Goal: Information Seeking & Learning: Learn about a topic

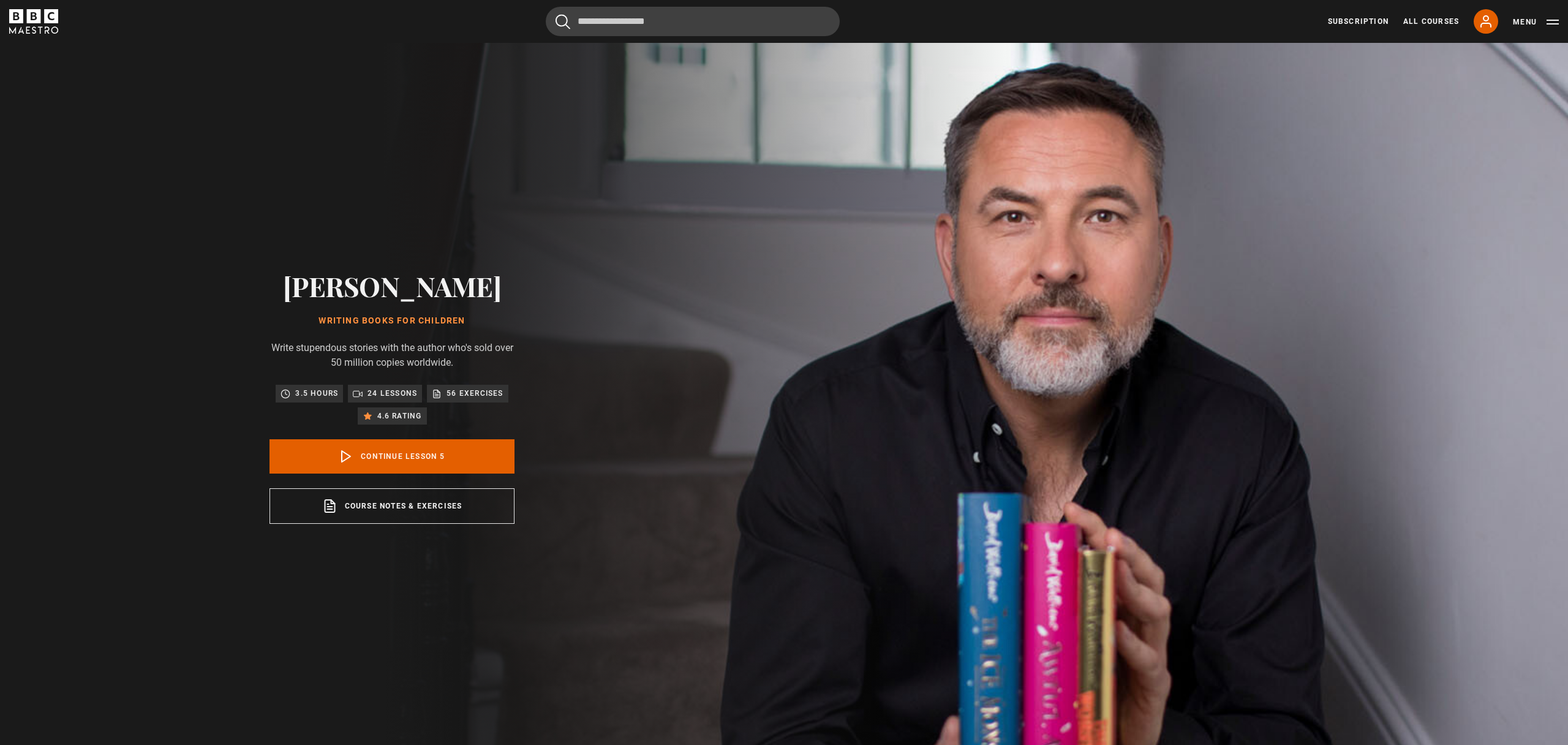
scroll to position [216, 0]
click at [443, 458] on link "Continue lesson 5" at bounding box center [392, 456] width 245 height 34
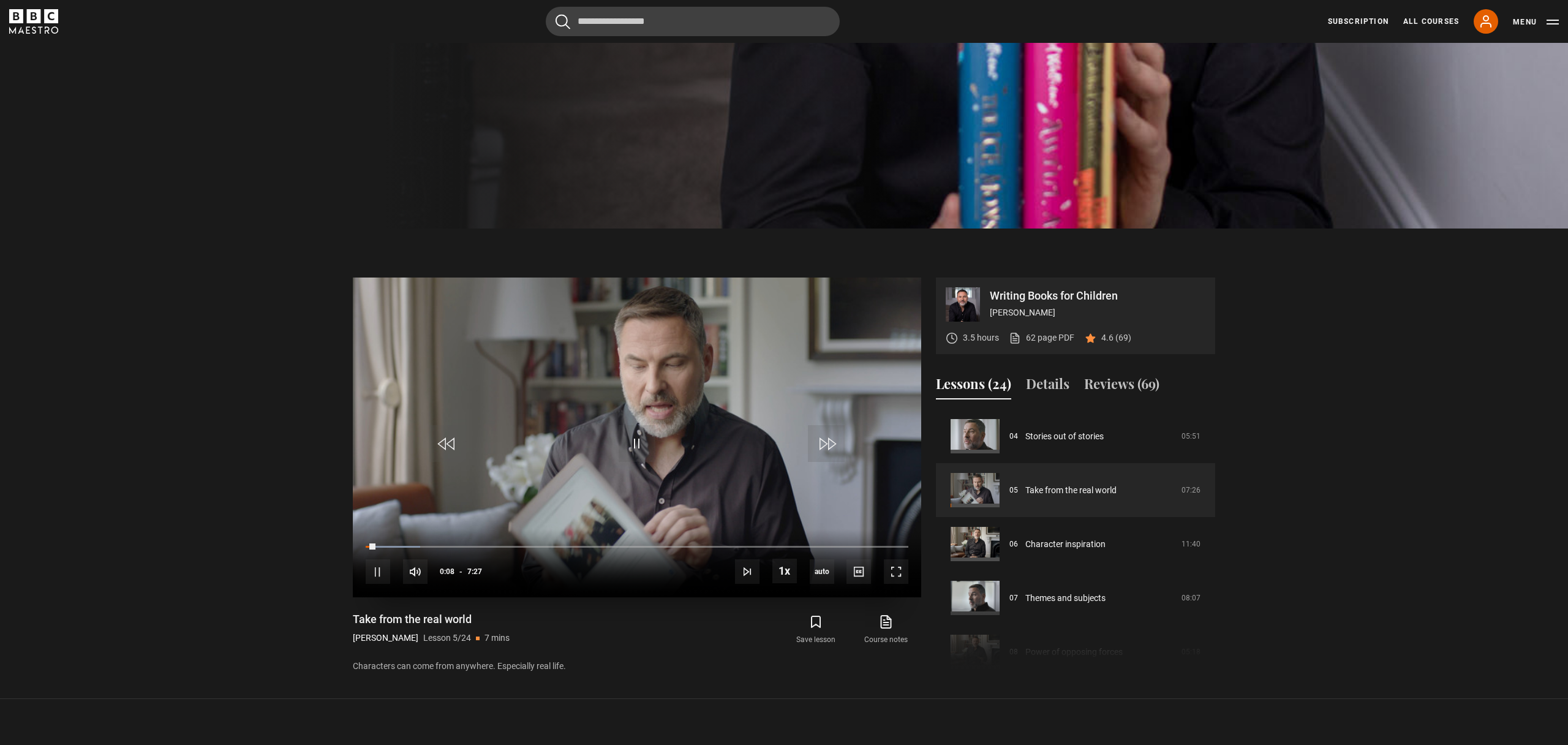
scroll to position [546, 0]
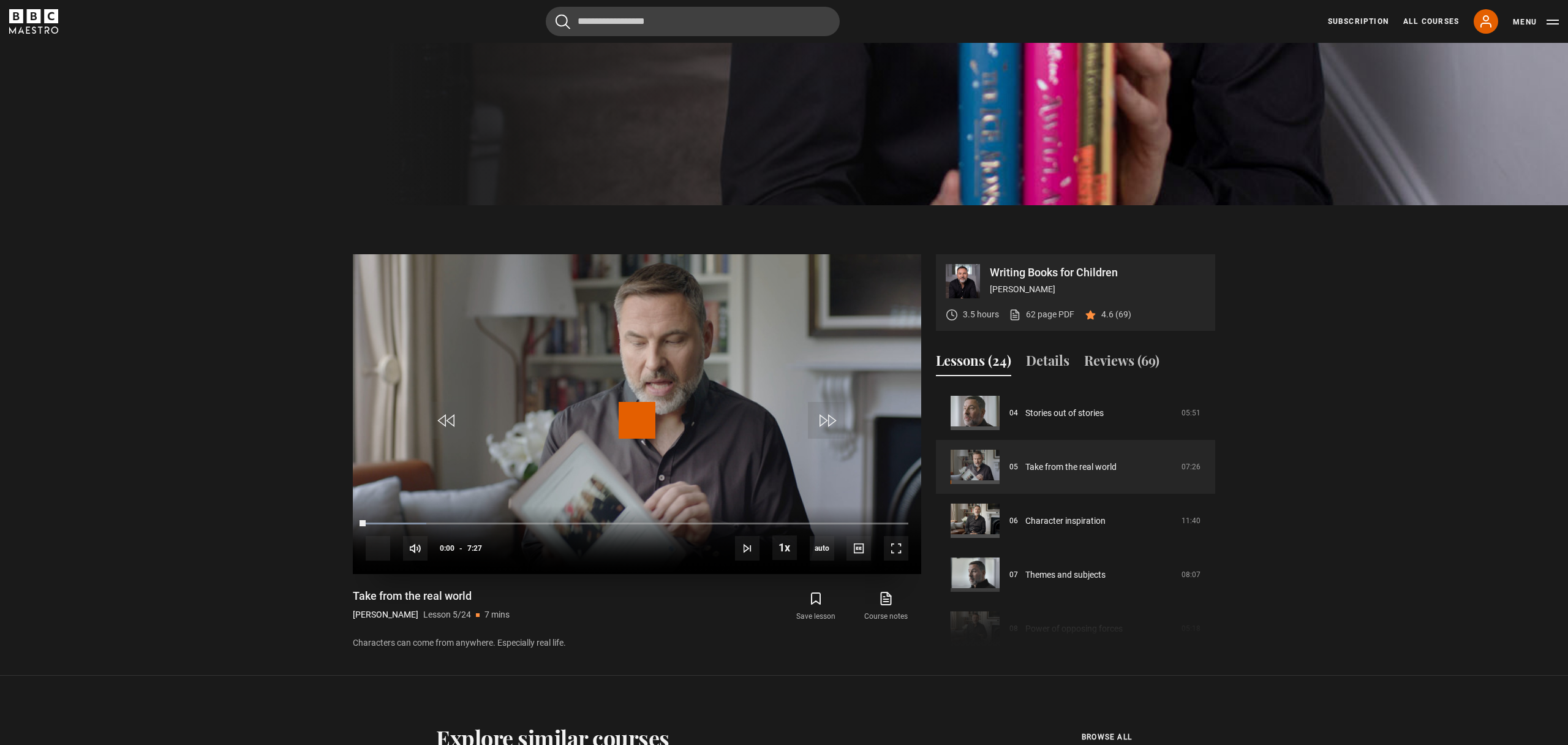
drag, startPoint x: 375, startPoint y: 524, endPoint x: 354, endPoint y: 525, distance: 21.0
click at [351, 525] on div "Writing Books for Children David Walliams 3.5 hours 62 page PDF (opens in new t…" at bounding box center [784, 452] width 882 height 396
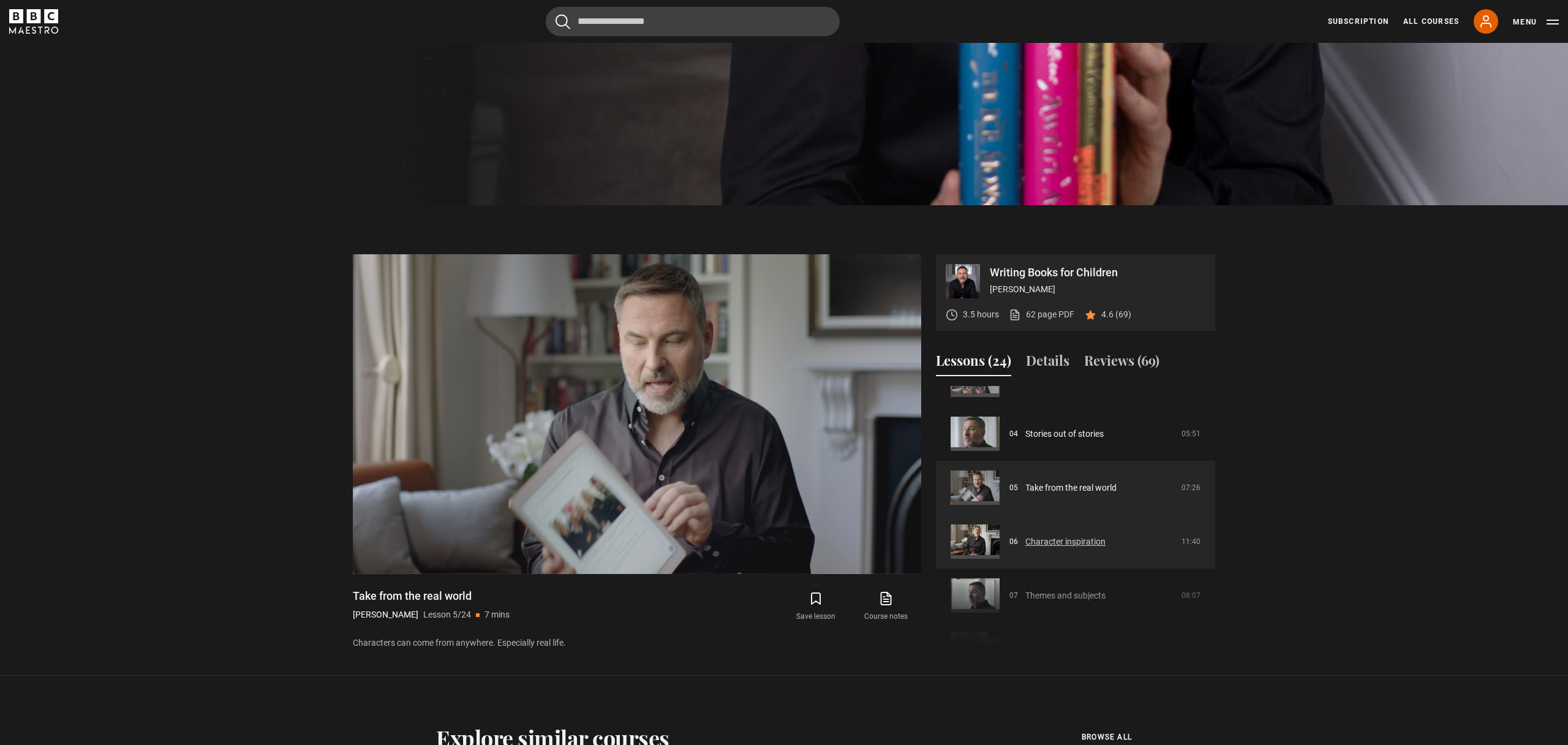
scroll to position [192, 0]
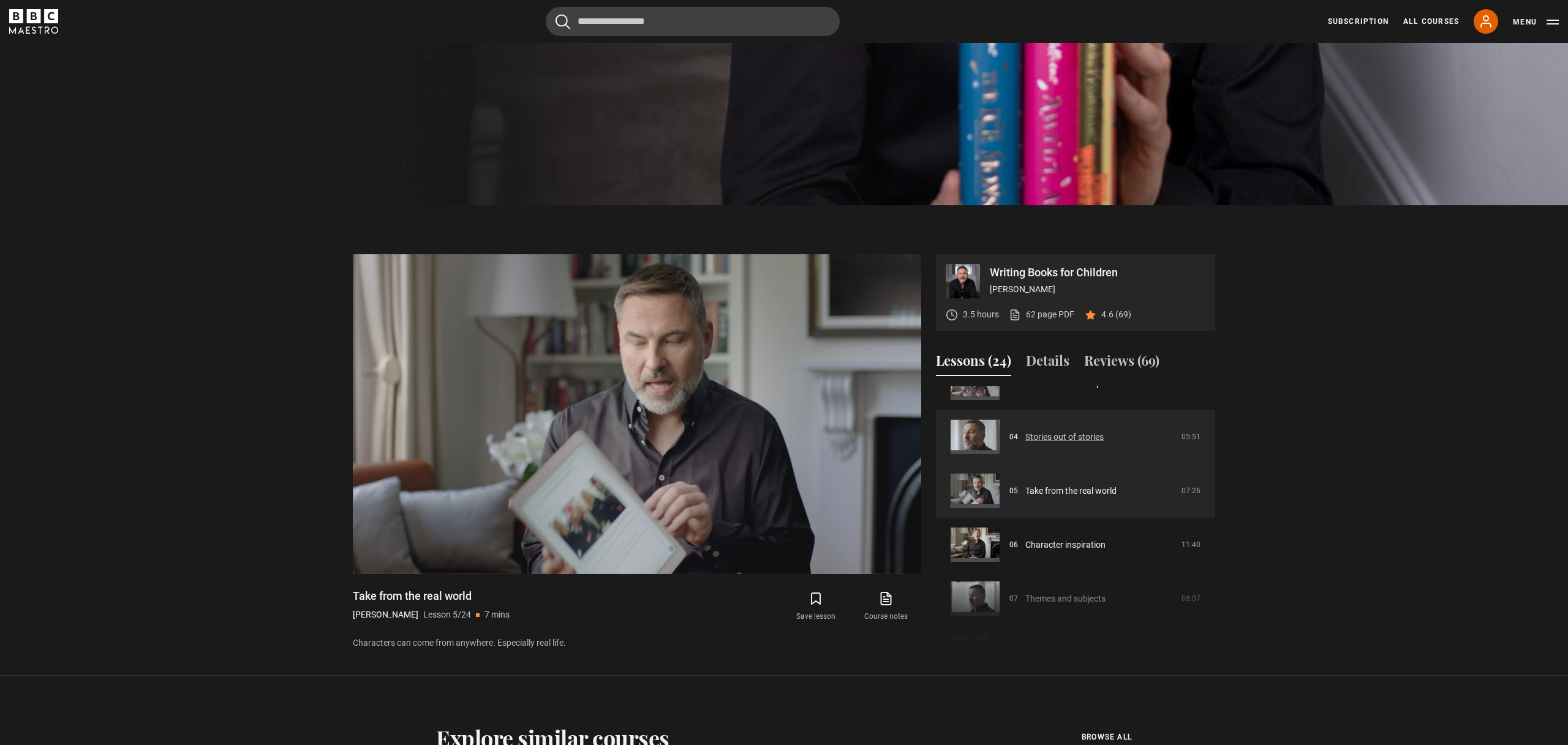
click at [1049, 437] on link "Stories out of stories" at bounding box center [1064, 437] width 78 height 13
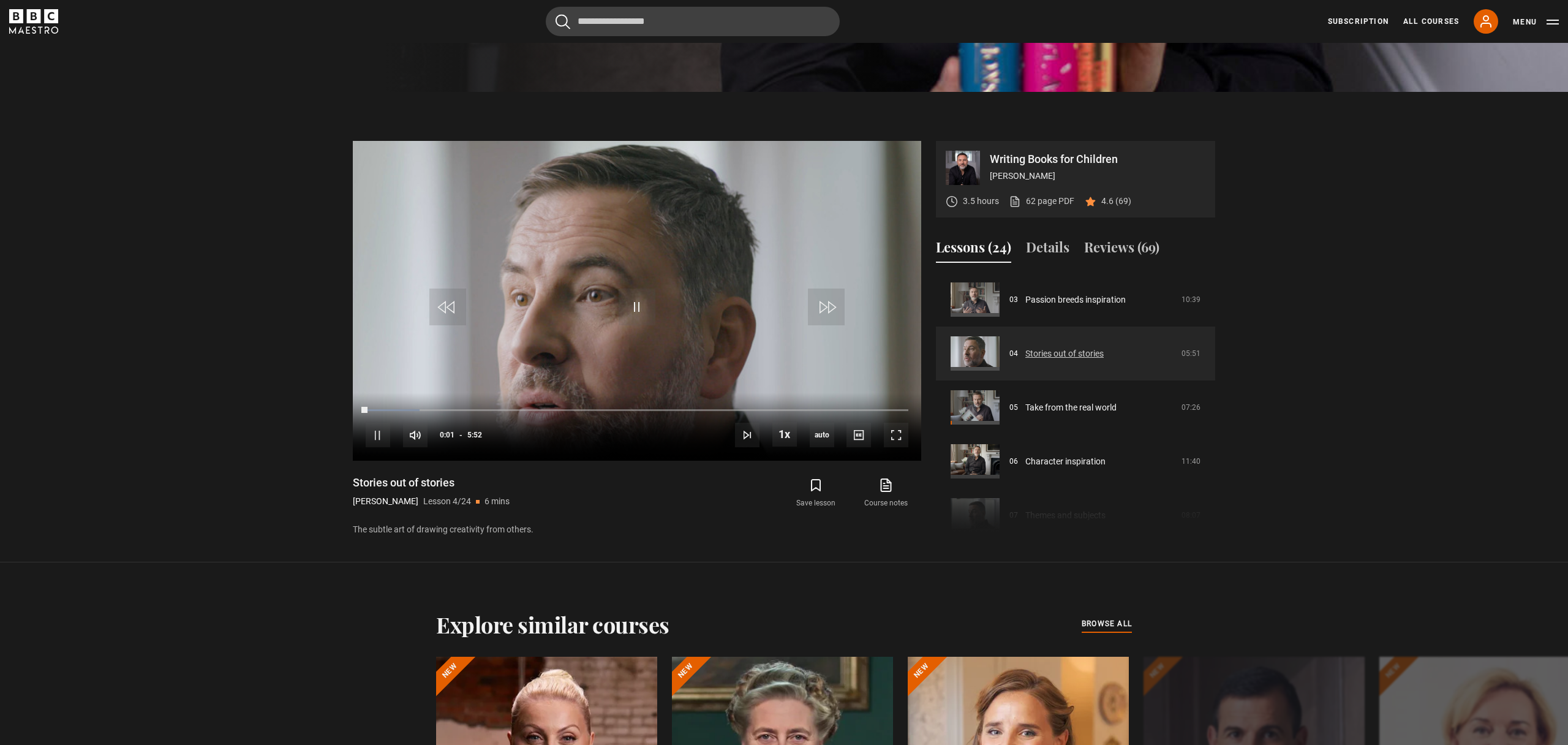
scroll to position [660, 0]
click at [878, 410] on div "10s Skip Back 10 seconds Pause 10s Skip Forward 10 seconds Loaded : 12.78% 4:18…" at bounding box center [636, 425] width 568 height 68
click at [870, 409] on div "5:26" at bounding box center [870, 408] width 2 height 4
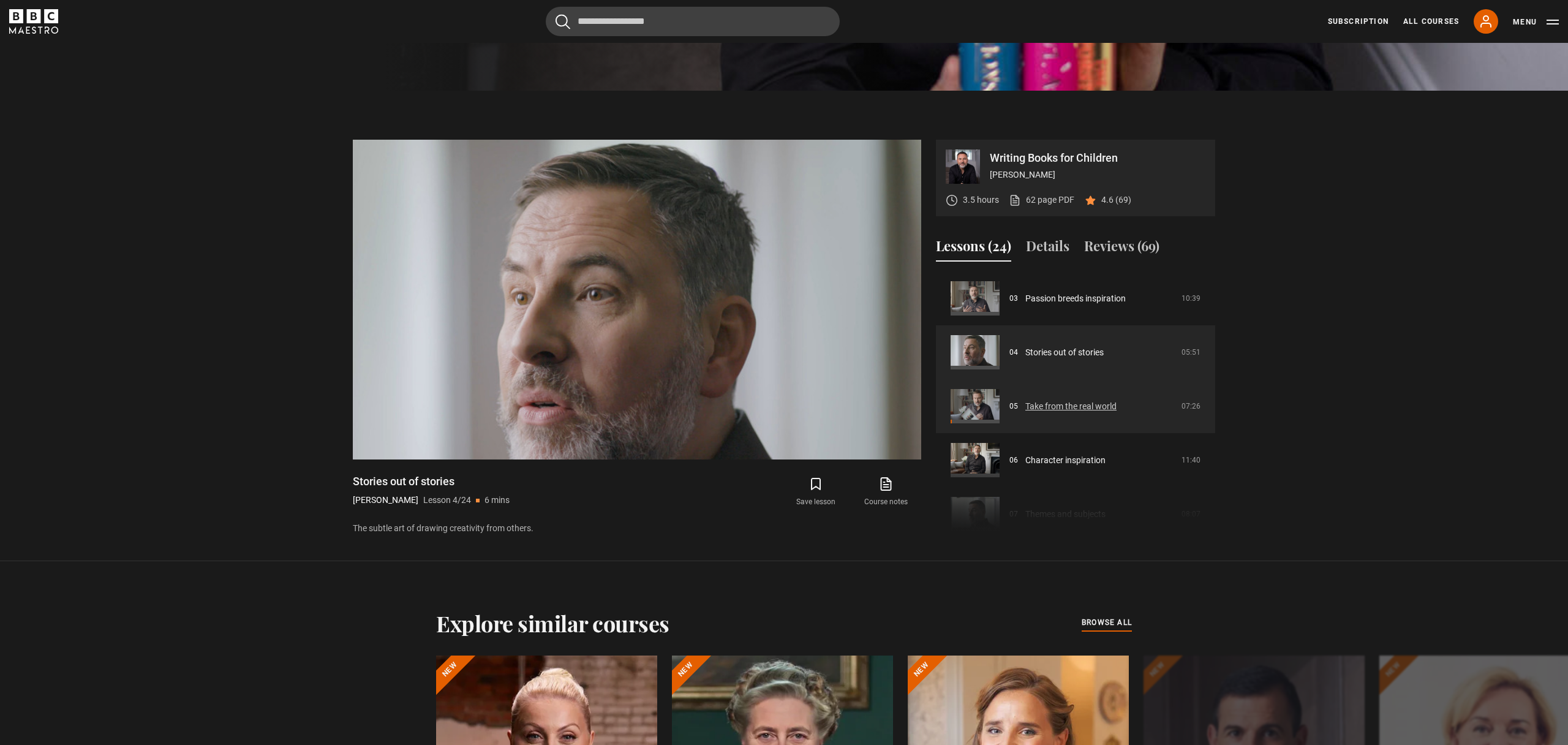
click at [1090, 408] on link "Take from the real world" at bounding box center [1070, 406] width 91 height 13
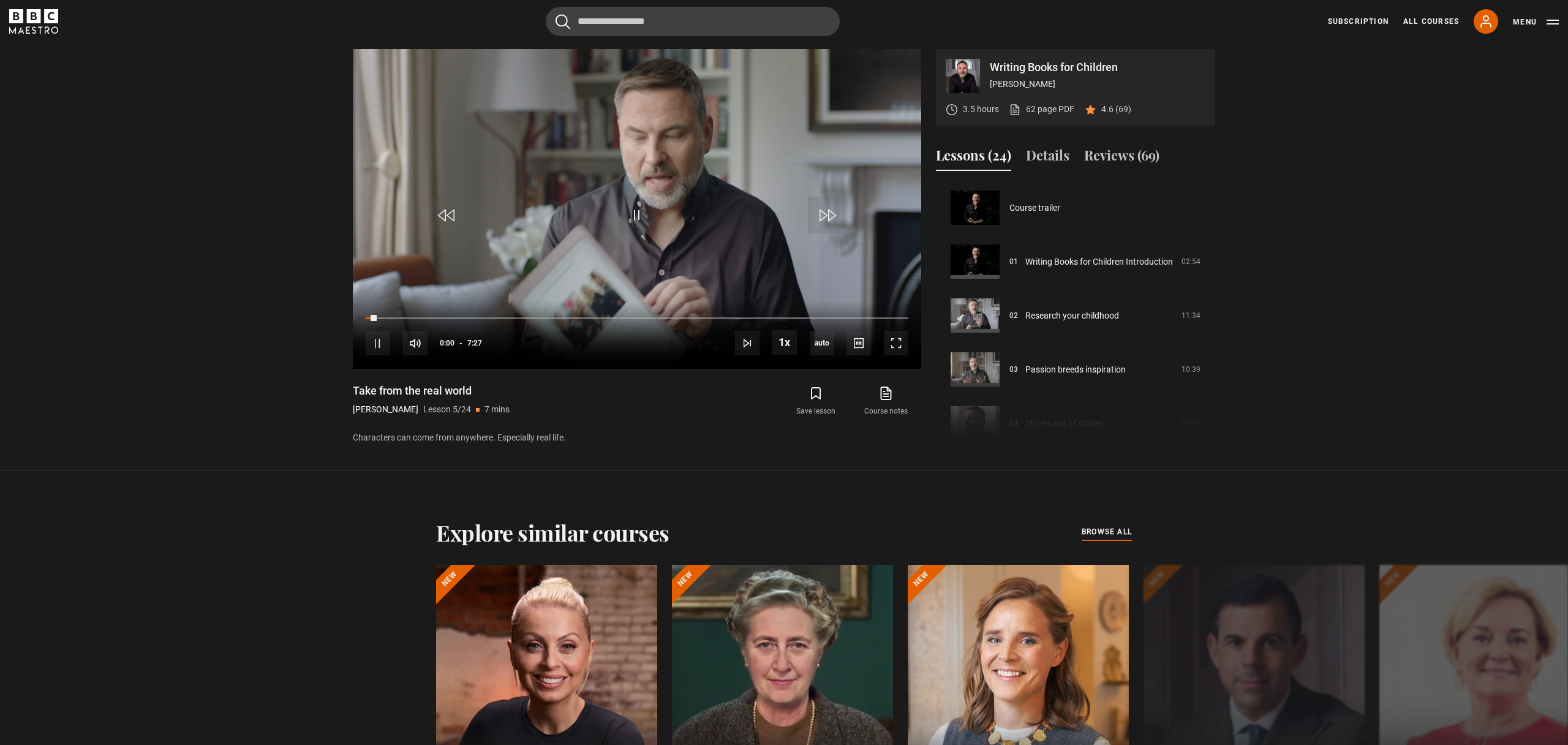
scroll to position [216, 0]
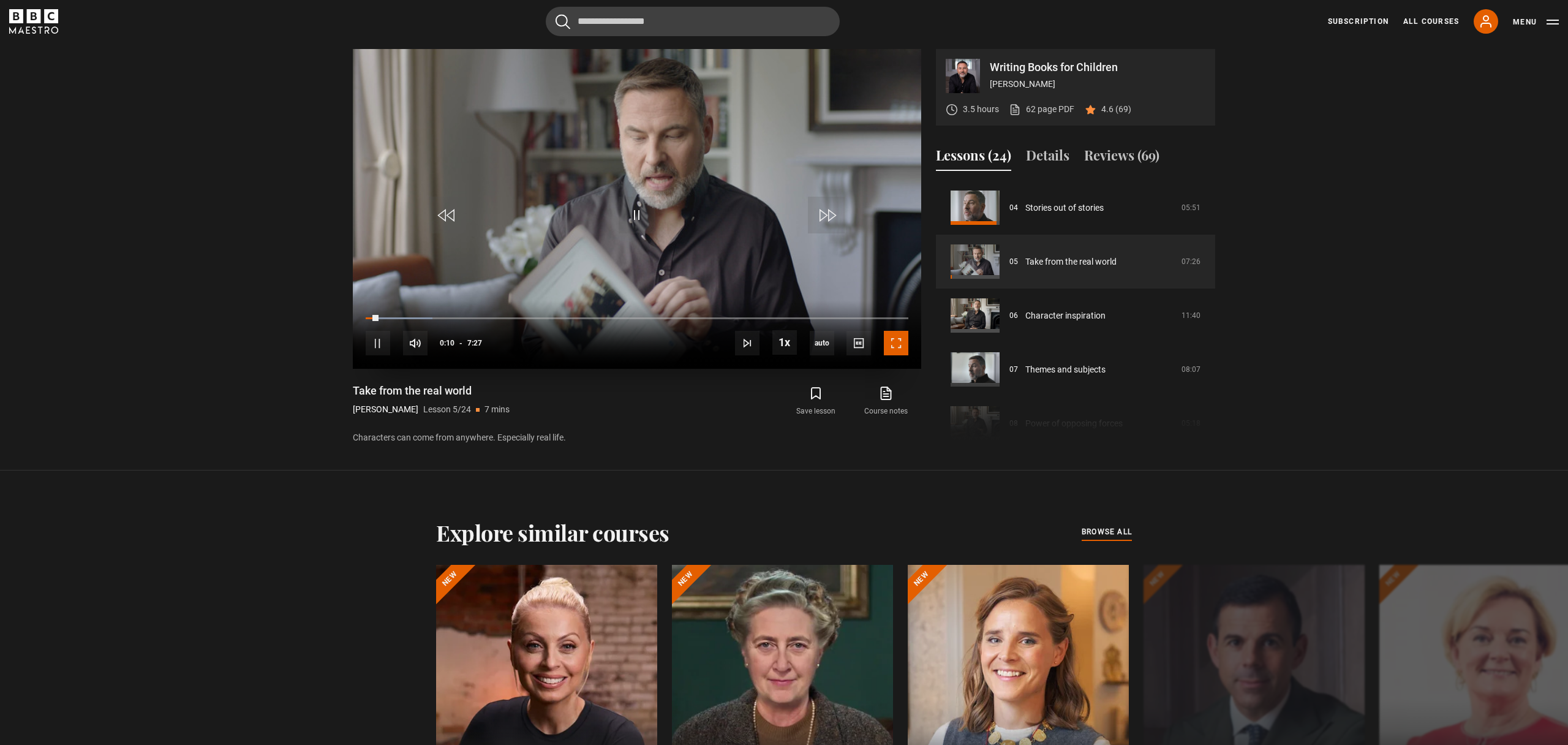
click at [897, 344] on span "Video Player" at bounding box center [896, 343] width 24 height 24
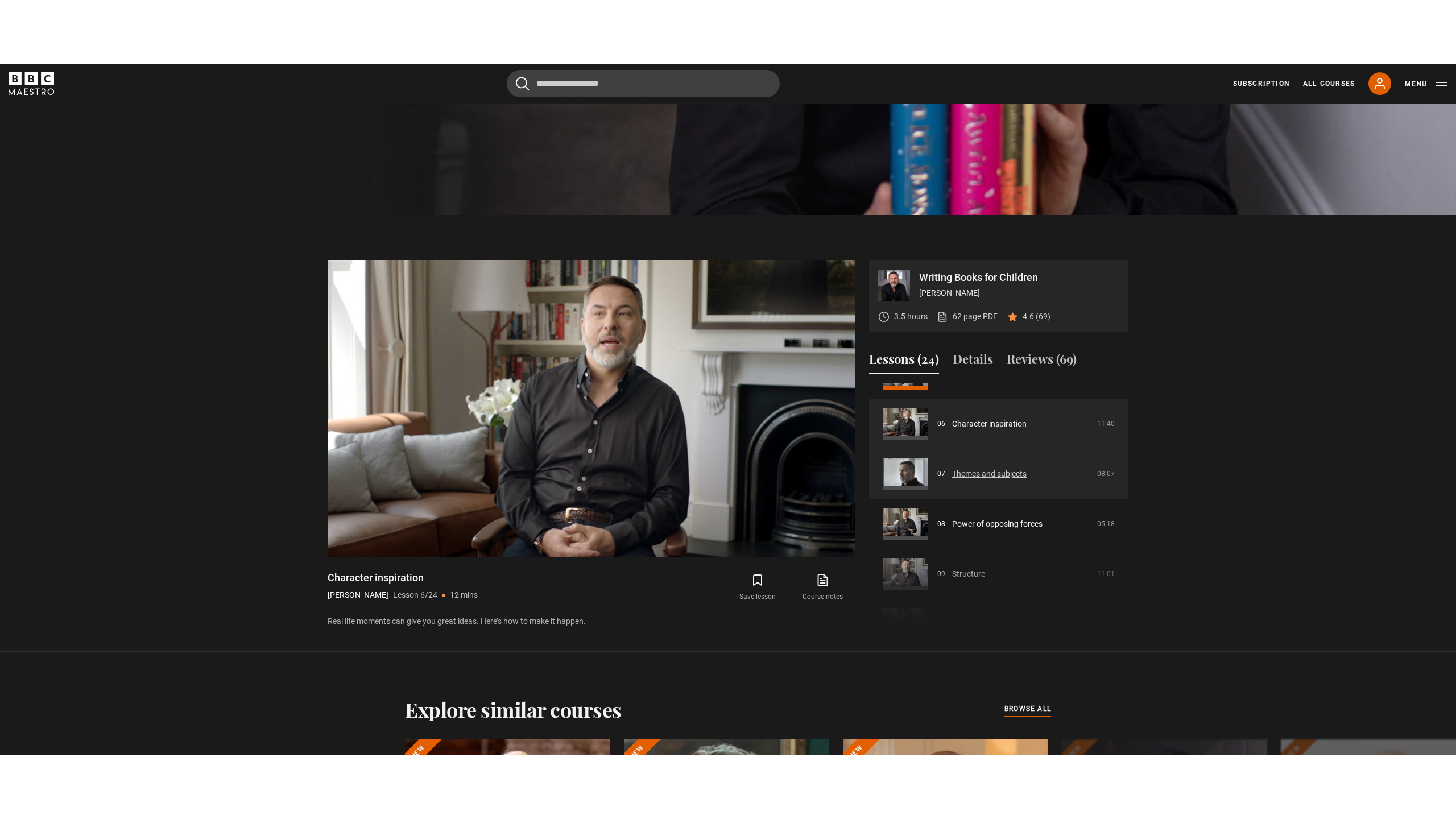
scroll to position [284, 0]
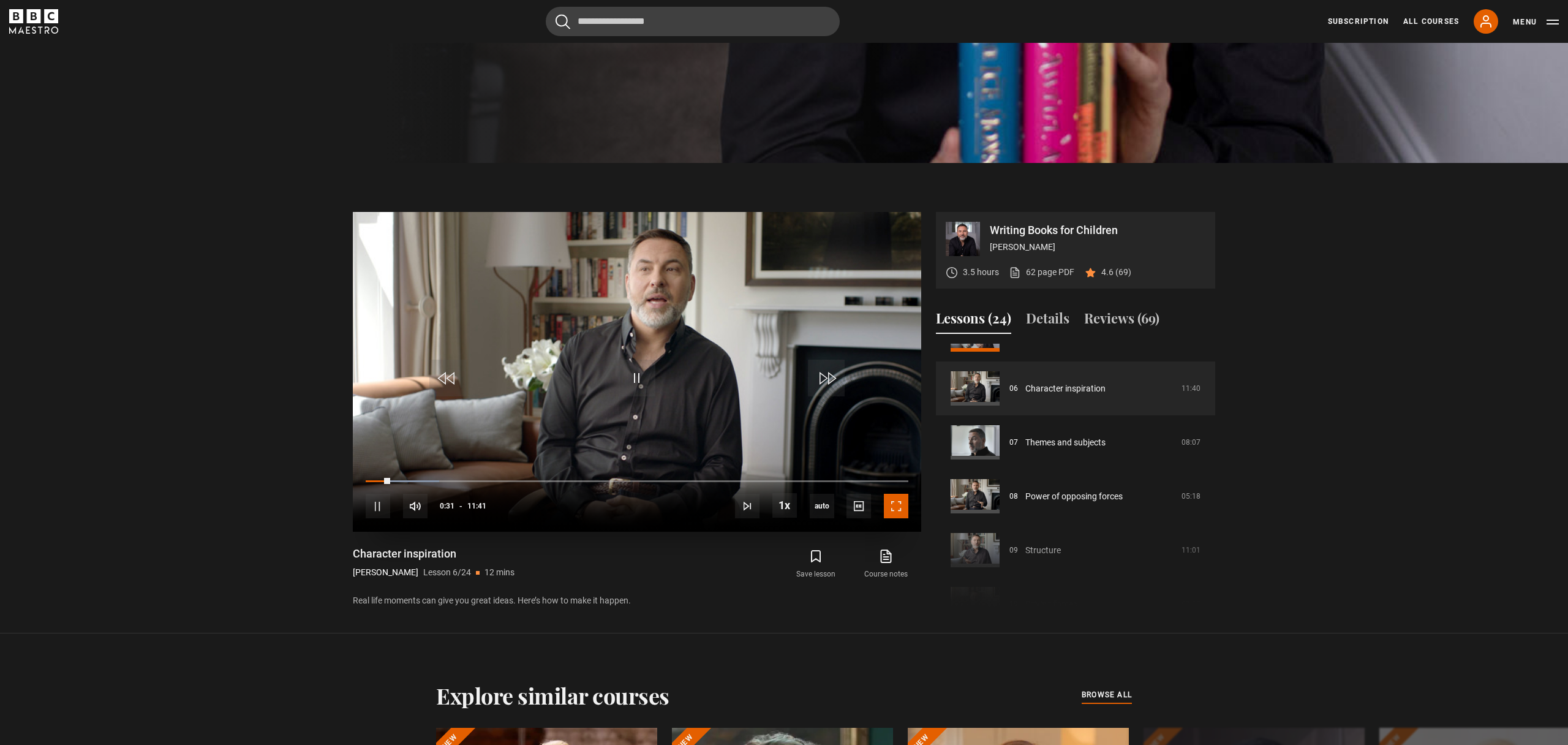
click at [901, 506] on span "Video Player" at bounding box center [896, 506] width 24 height 24
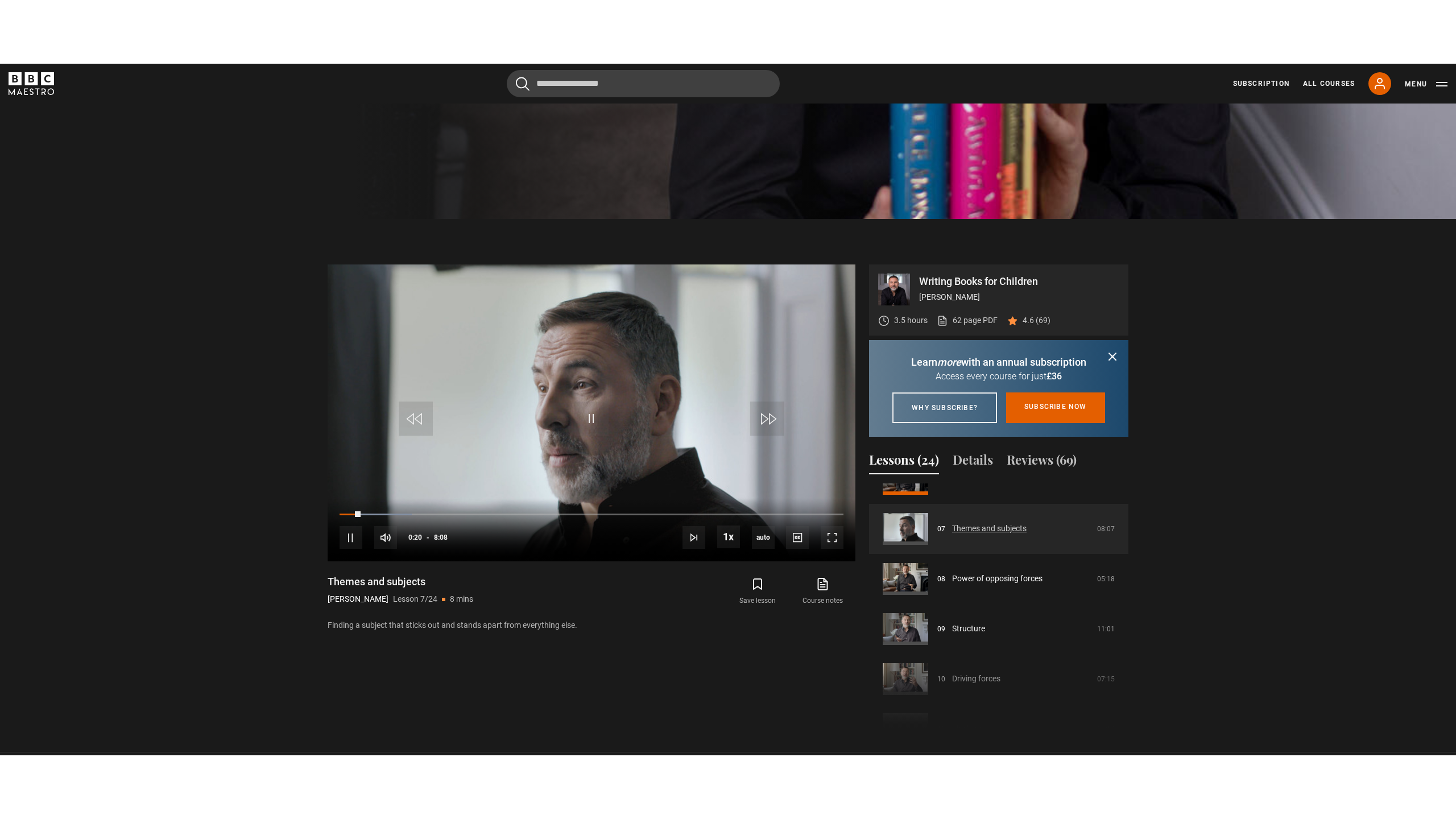
scroll to position [335, 0]
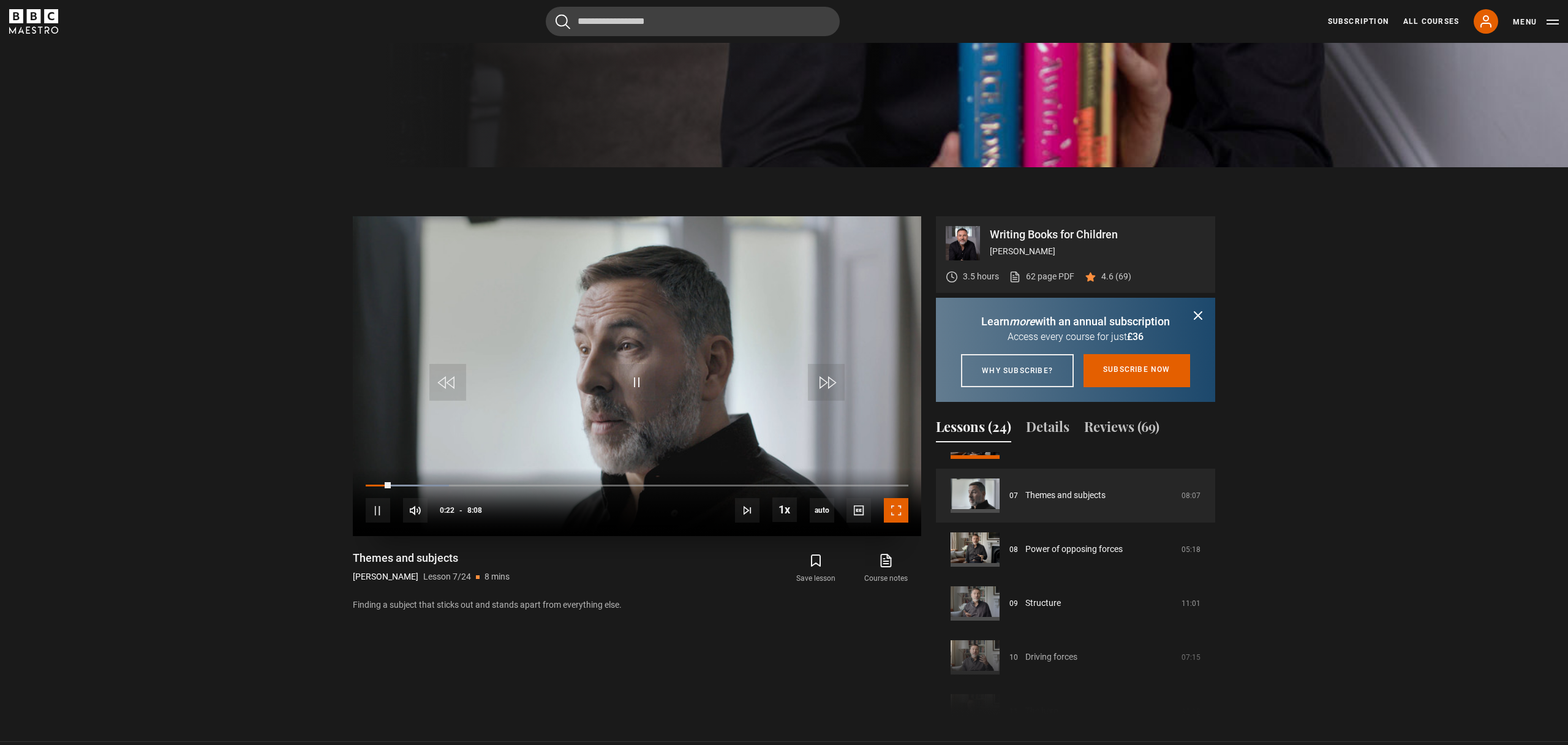
click at [905, 508] on span "Video Player" at bounding box center [896, 510] width 24 height 24
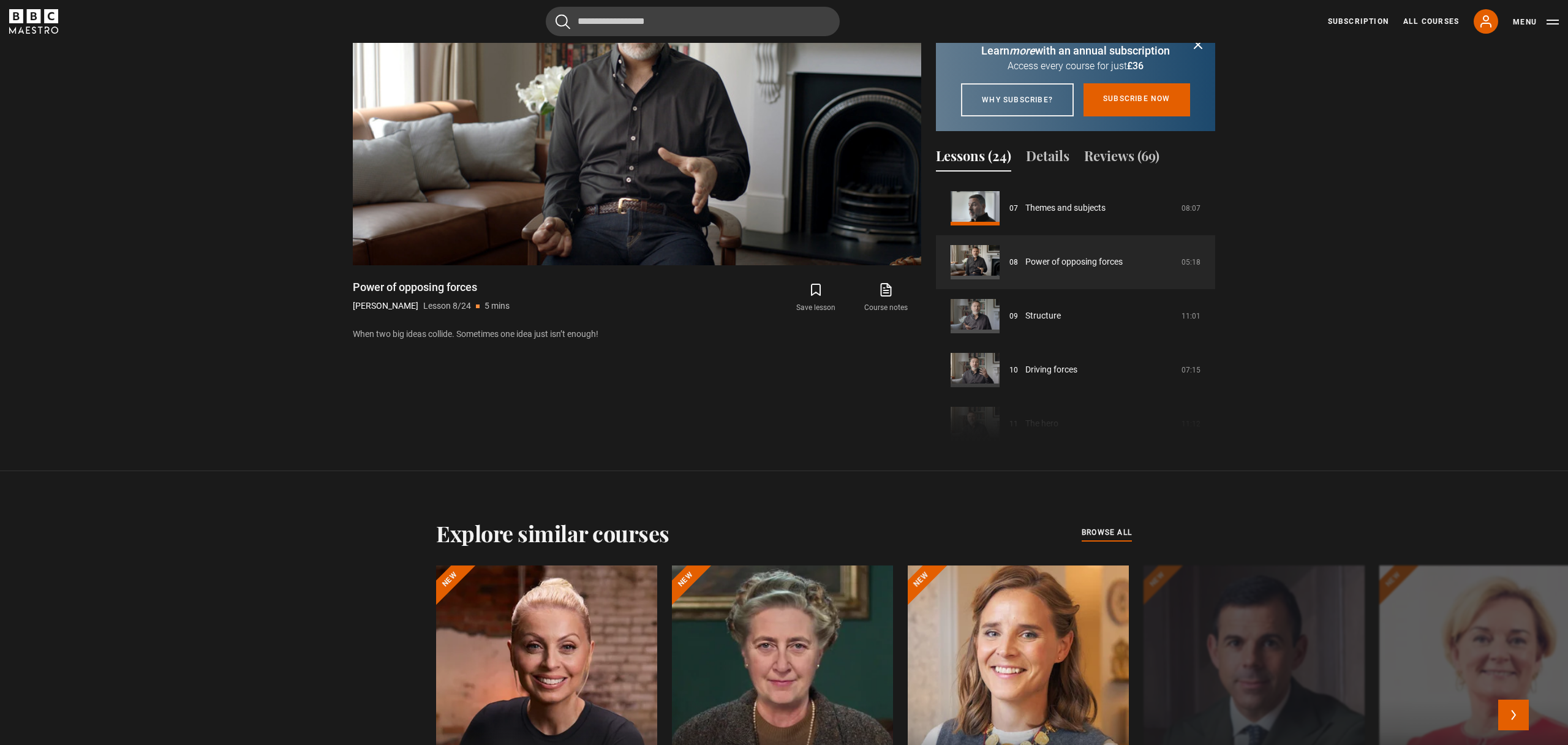
scroll to position [820, 0]
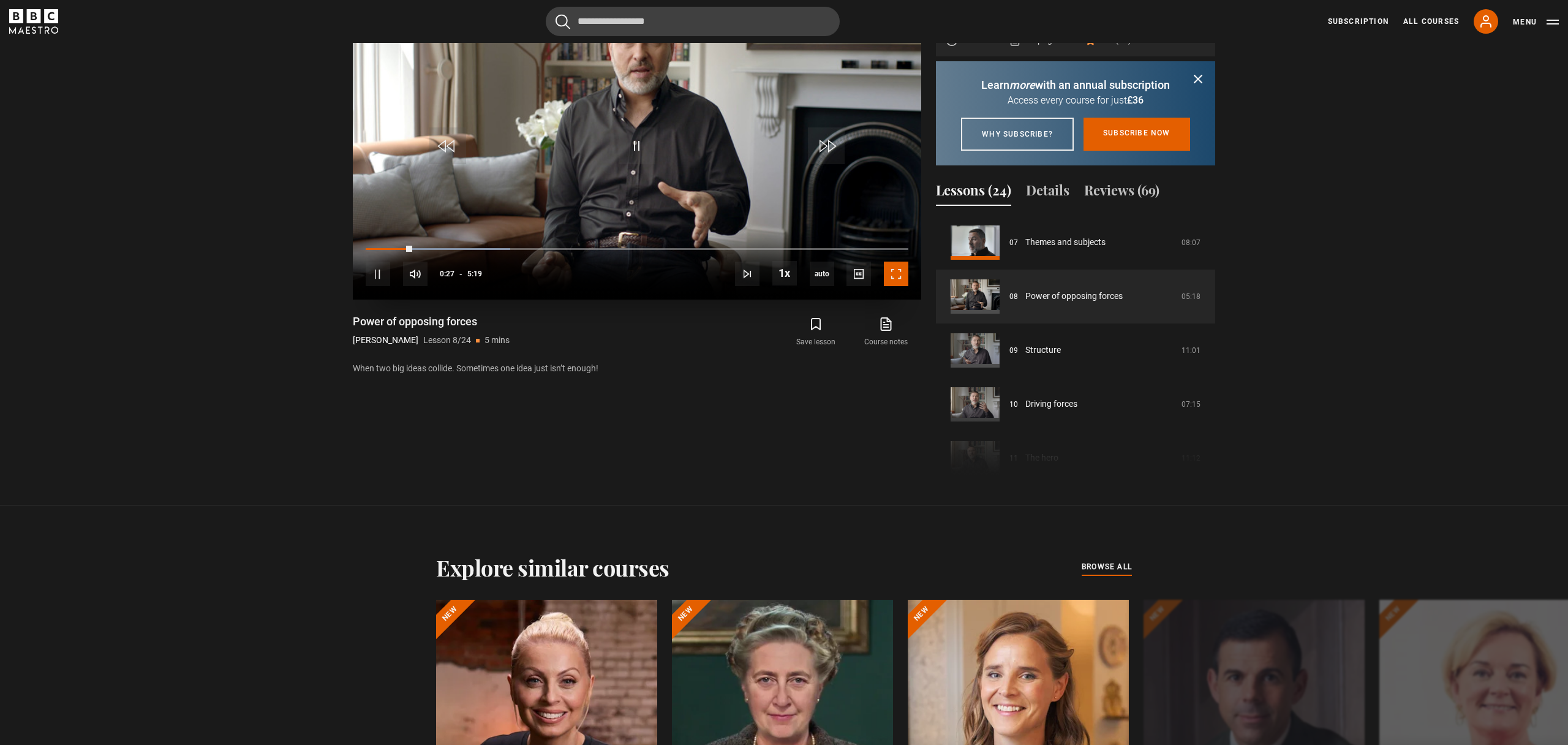
click at [892, 272] on span "Video Player" at bounding box center [896, 274] width 24 height 24
